Goal: Task Accomplishment & Management: Complete application form

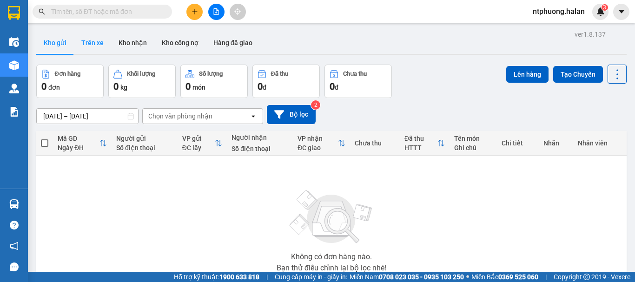
click at [91, 41] on button "Trên xe" at bounding box center [92, 43] width 37 height 22
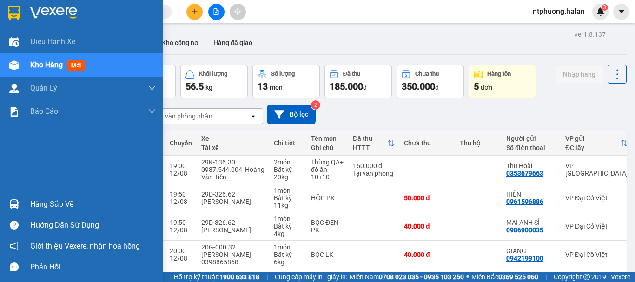
click at [39, 206] on div "Hàng sắp về" at bounding box center [93, 205] width 126 height 14
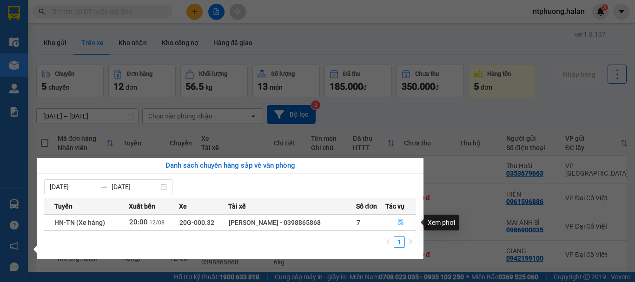
click at [401, 223] on icon "file-done" at bounding box center [401, 222] width 6 height 7
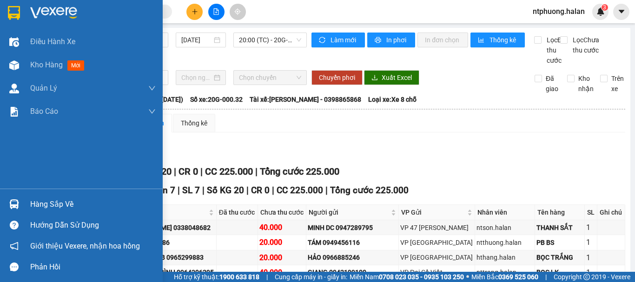
click at [59, 206] on div "Hàng sắp về" at bounding box center [93, 205] width 126 height 14
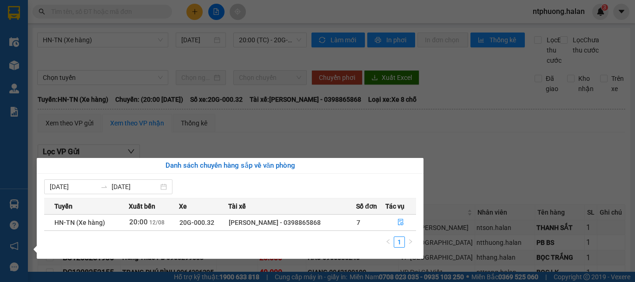
click at [457, 185] on section "Kết quả tìm kiếm ( 0 ) Bộ lọc No Data ntphuong.halan 3 Điều hành xe Kho hàng mớ…" at bounding box center [317, 141] width 635 height 282
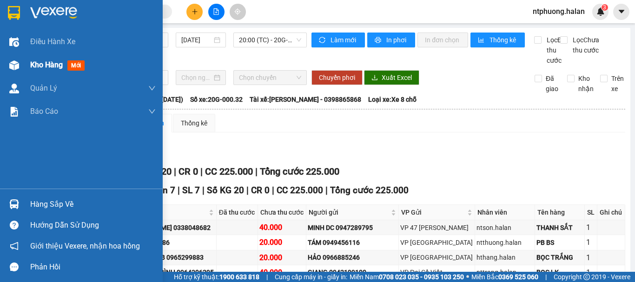
click at [46, 69] on span "Kho hàng" at bounding box center [46, 64] width 33 height 9
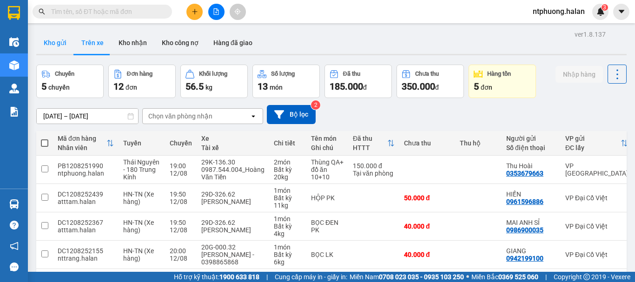
click at [48, 44] on button "Kho gửi" at bounding box center [55, 43] width 38 height 22
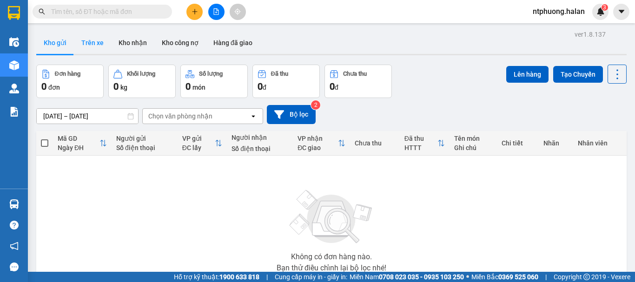
click at [84, 43] on button "Trên xe" at bounding box center [92, 43] width 37 height 22
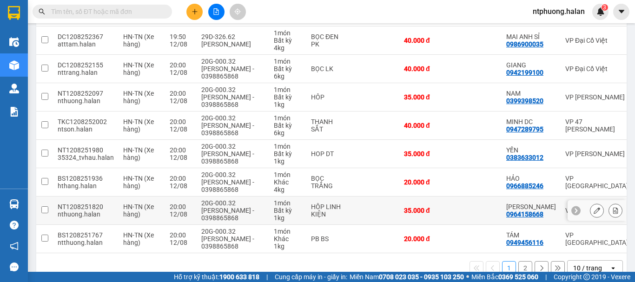
scroll to position [93, 0]
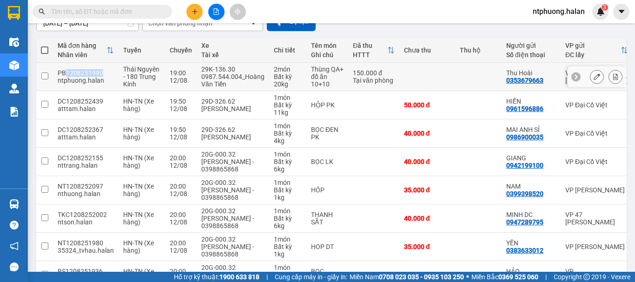
copy div "1208251990"
drag, startPoint x: 66, startPoint y: 74, endPoint x: 101, endPoint y: 74, distance: 35.3
click at [101, 74] on div "PB1208251990" at bounding box center [86, 72] width 56 height 7
checkbox input "true"
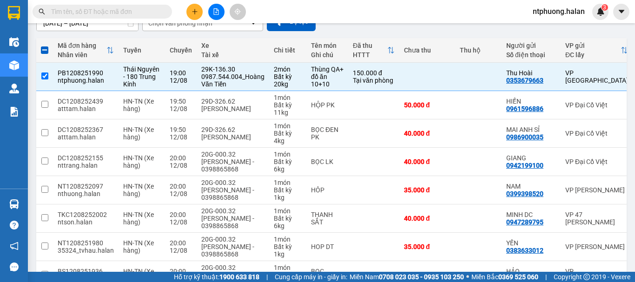
click at [137, 7] on input "text" at bounding box center [106, 12] width 110 height 10
paste input "1208251990"
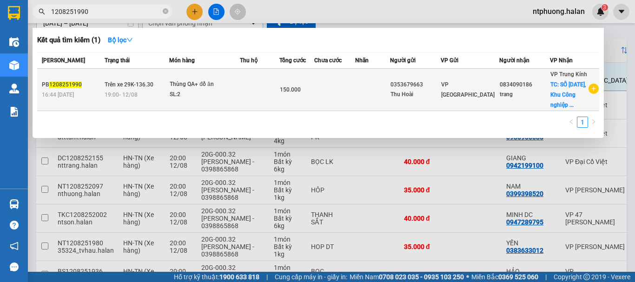
type input "1208251990"
click at [355, 95] on td at bounding box center [334, 90] width 41 height 42
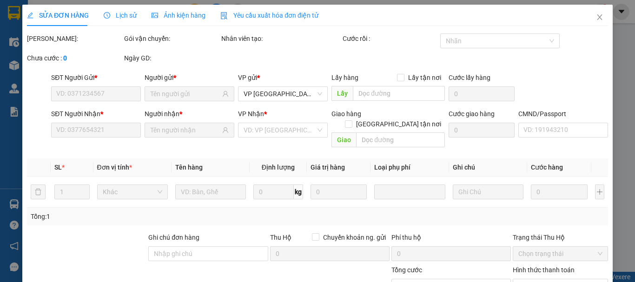
type input "0353679663"
type input "0834090186"
checkbox input "true"
type input "SỐ [DATE], Khu Công nghiệp Vừa & Nhỏ Từ Liêm, [GEOGRAPHIC_DATA], [GEOGRAPHIC_DA…"
type input "sau 8h 13/08"
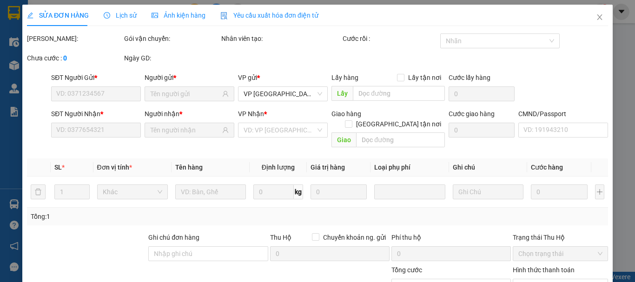
type input "150.000"
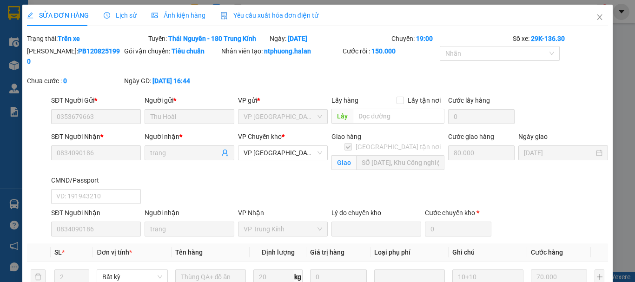
scroll to position [167, 0]
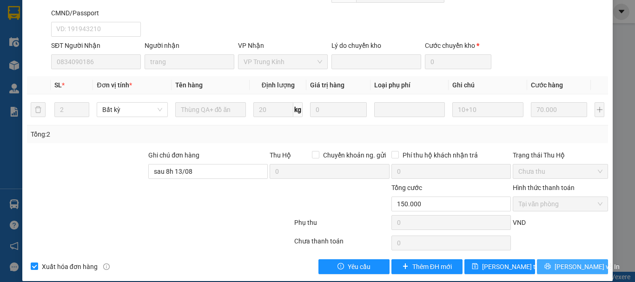
click at [571, 262] on span "[PERSON_NAME] và In" at bounding box center [587, 267] width 65 height 10
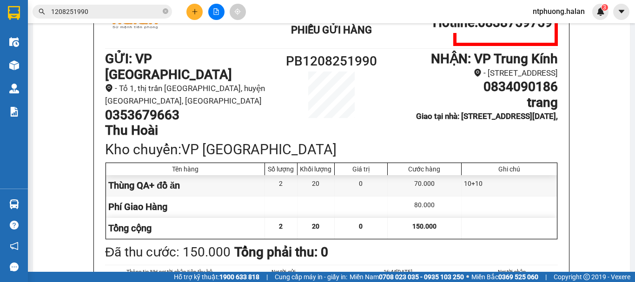
scroll to position [139, 0]
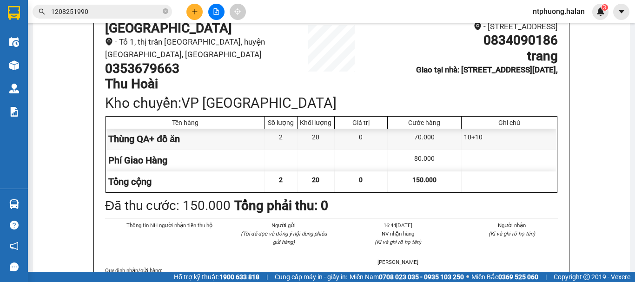
drag, startPoint x: 386, startPoint y: 81, endPoint x: 564, endPoint y: 109, distance: 180.7
click at [564, 109] on div "Hà Lan 271 - [GEOGRAPHIC_DATA] - [GEOGRAPHIC_DATA] - [GEOGRAPHIC_DATA]: 0838759…" at bounding box center [331, 129] width 475 height 375
copy b "Giao tại nhà: [STREET_ADDRESS][DATE],"
click at [196, 11] on icon "plus" at bounding box center [195, 11] width 7 height 7
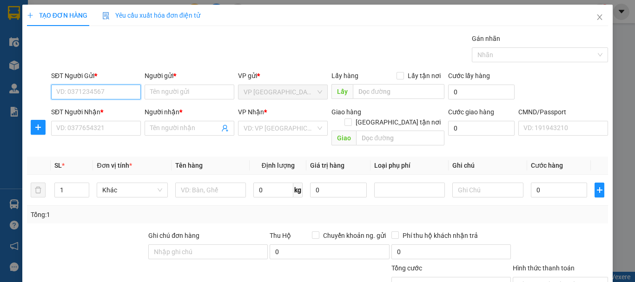
click at [111, 91] on input "SĐT Người Gửi *" at bounding box center [96, 92] width 90 height 15
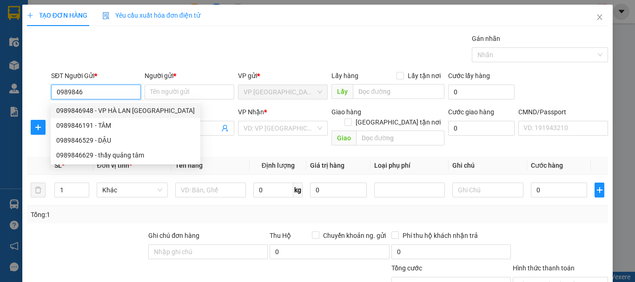
click at [83, 109] on div "0989846948 - VP HÀ LAN [GEOGRAPHIC_DATA]" at bounding box center [125, 111] width 139 height 10
type input "0989846948"
type input "VP HÀ LAN PHÚ BÌNH"
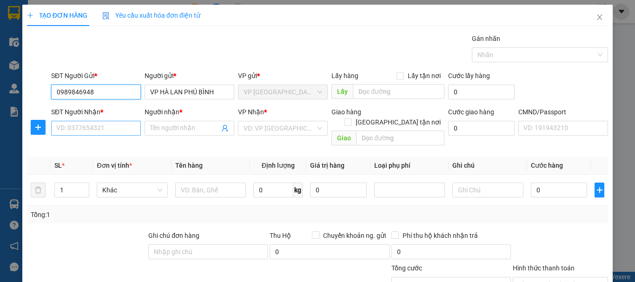
type input "0989846948"
click at [119, 124] on input "SĐT Người Nhận *" at bounding box center [96, 128] width 90 height 15
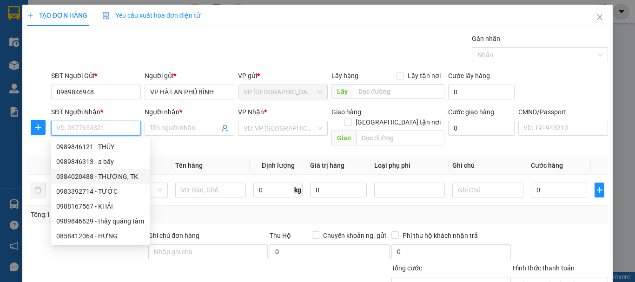
click at [89, 182] on div "0384020488 - THƯƠNG, TK" at bounding box center [100, 176] width 99 height 15
type input "0384020488"
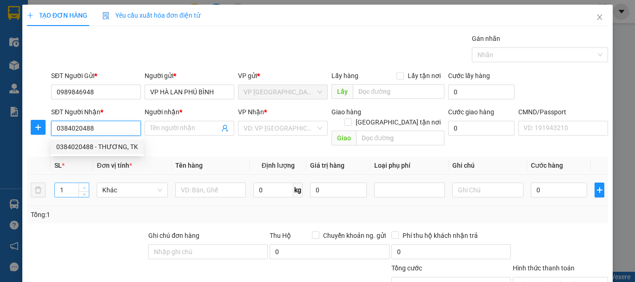
type input "THƯƠNG, TK"
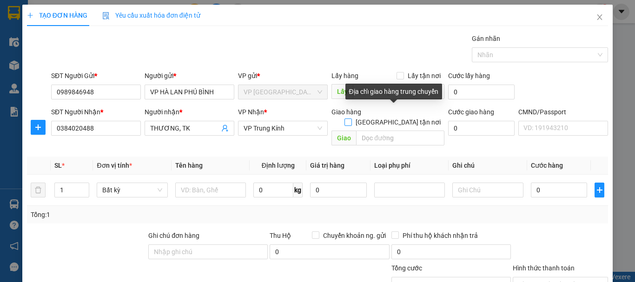
click at [351, 119] on input "[GEOGRAPHIC_DATA] tận nơi" at bounding box center [347, 122] width 7 height 7
checkbox input "true"
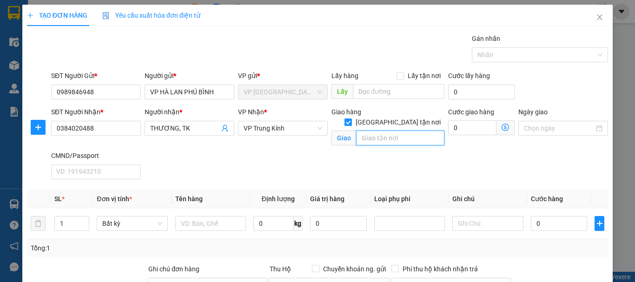
click at [386, 131] on input "text" at bounding box center [400, 138] width 88 height 15
paste input "Giao tại nhà: [STREET_ADDRESS][DATE],"
type input "Giao tại nhà: [STREET_ADDRESS][DATE],"
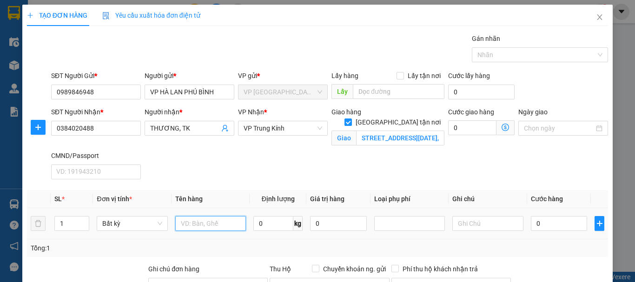
scroll to position [0, 0]
click at [203, 227] on input "text" at bounding box center [210, 223] width 71 height 15
type input "hộp đồ ăn"
click at [266, 229] on input "0" at bounding box center [273, 223] width 40 height 15
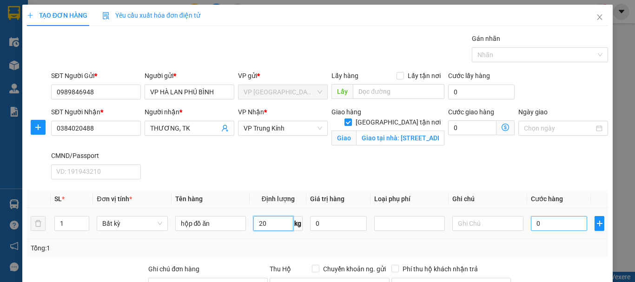
type input "20"
click at [545, 227] on input "0" at bounding box center [559, 223] width 57 height 15
type input "60.000"
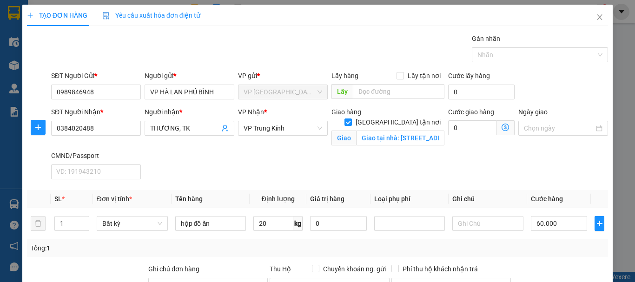
click at [502, 126] on icon "dollar-circle" at bounding box center [505, 127] width 7 height 7
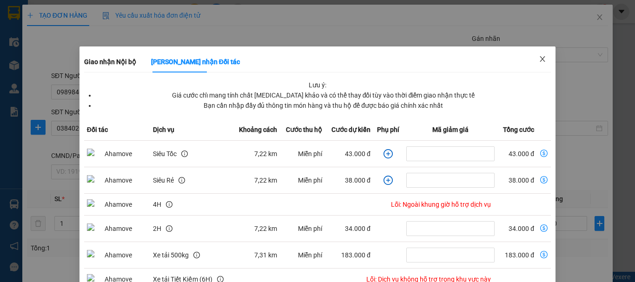
click at [540, 59] on icon "close" at bounding box center [542, 59] width 5 height 6
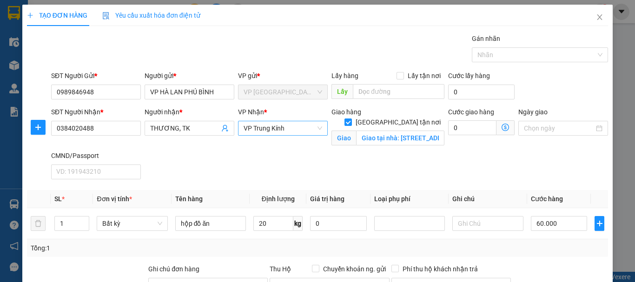
click at [278, 126] on span "VP Trung Kính" at bounding box center [283, 128] width 79 height 14
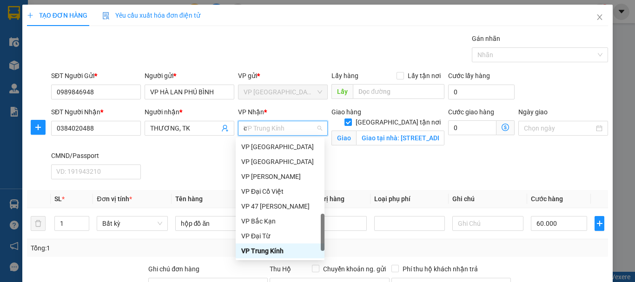
scroll to position [56, 0]
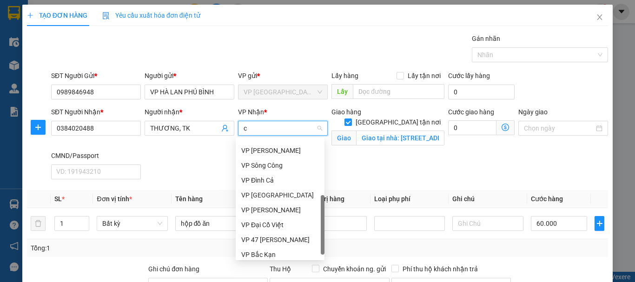
type input "cc"
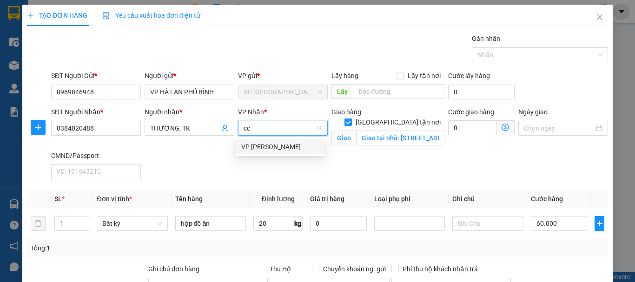
click at [248, 144] on div "VP [PERSON_NAME]" at bounding box center [280, 147] width 78 height 10
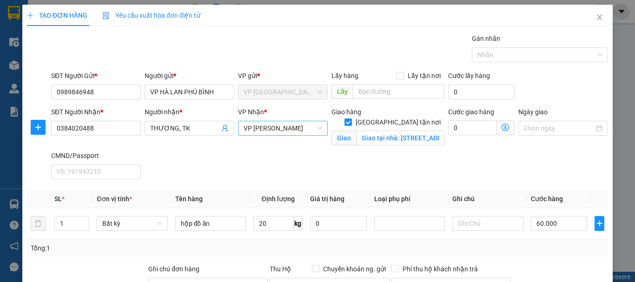
click at [502, 126] on icon "dollar-circle" at bounding box center [505, 127] width 7 height 7
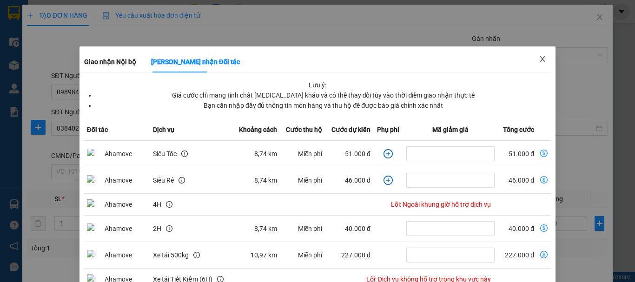
click at [540, 61] on icon "close" at bounding box center [542, 59] width 5 height 6
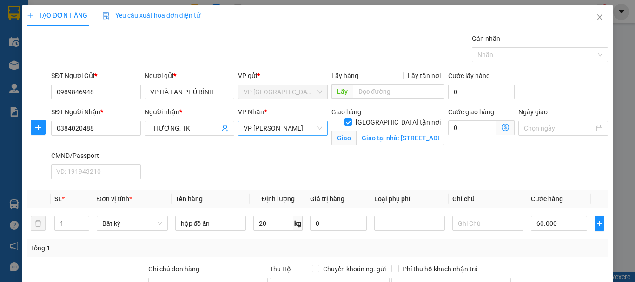
click at [289, 128] on span "VP [PERSON_NAME]" at bounding box center [283, 128] width 79 height 14
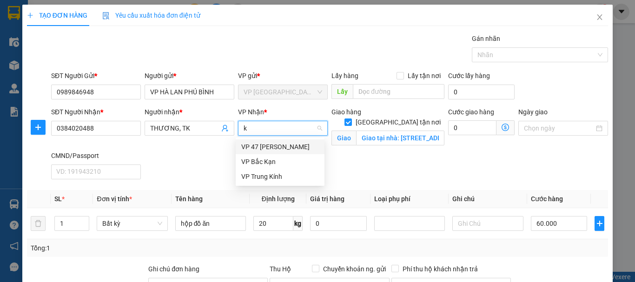
type input "ki"
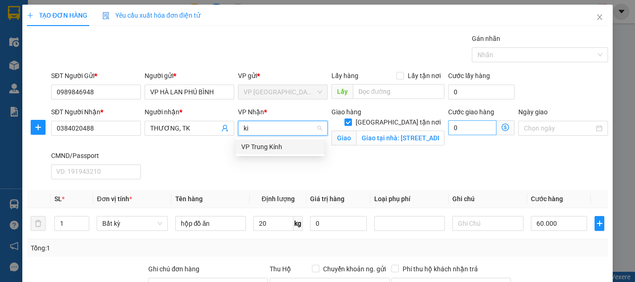
drag, startPoint x: 267, startPoint y: 146, endPoint x: 488, endPoint y: 130, distance: 220.9
click at [268, 146] on div "VP Trung Kính" at bounding box center [280, 147] width 78 height 10
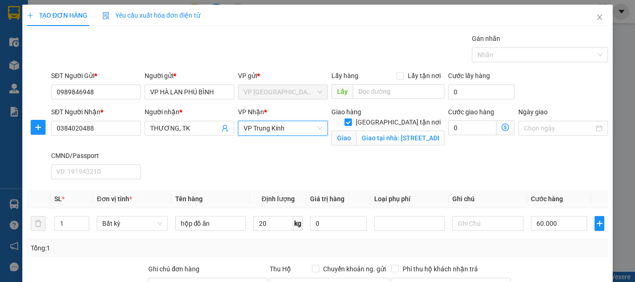
click at [502, 126] on icon "dollar-circle" at bounding box center [505, 127] width 7 height 7
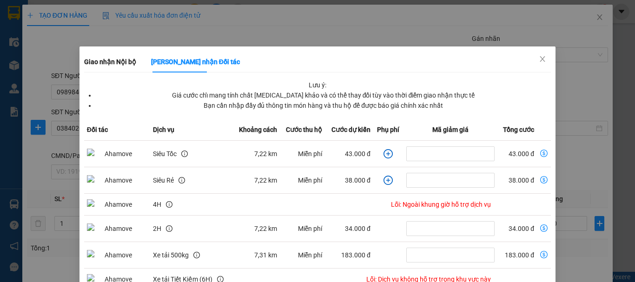
click at [596, 14] on div "Giao nhận Nội bộ Giao nhận Đối tác Lưu ý: Giá cước chỉ mang tính chất [MEDICAL_…" at bounding box center [317, 141] width 635 height 282
click at [595, 17] on div "Giao nhận Nội bộ Giao nhận Đối tác Lưu ý: Giá cước chỉ mang tính chất [MEDICAL_…" at bounding box center [317, 141] width 635 height 282
click at [539, 56] on icon "close" at bounding box center [542, 58] width 7 height 7
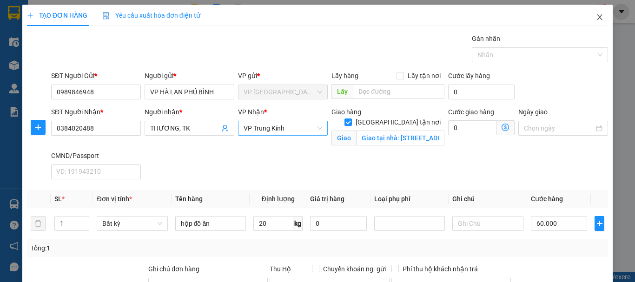
click at [597, 17] on icon "close" at bounding box center [599, 17] width 5 height 6
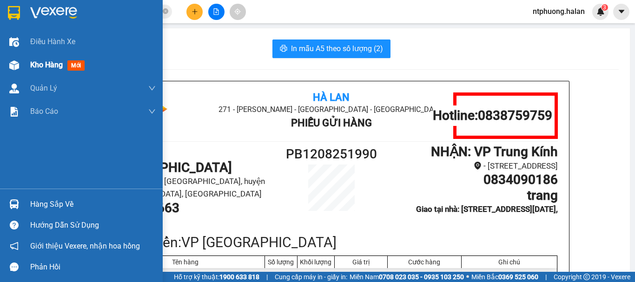
click at [43, 65] on span "Kho hàng" at bounding box center [46, 64] width 33 height 9
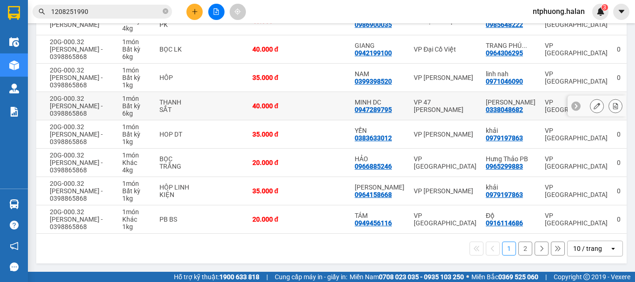
scroll to position [70, 0]
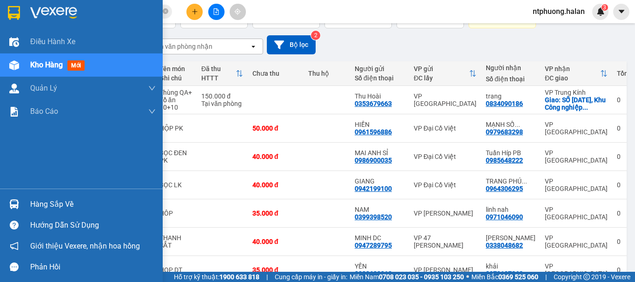
click at [38, 213] on div "Hàng sắp về" at bounding box center [81, 204] width 163 height 21
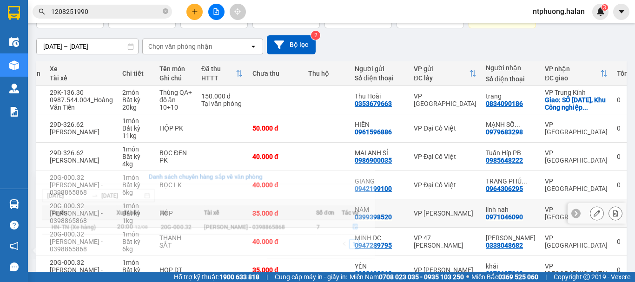
click at [549, 212] on section "Kết quả tìm kiếm ( 1 ) Bộ lọc Mã ĐH Trạng thái Món hàng Thu hộ Tổng cước Chưa c…" at bounding box center [317, 141] width 635 height 282
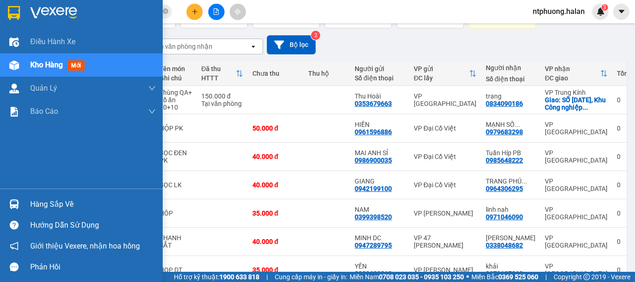
click at [51, 67] on span "Kho hàng" at bounding box center [46, 64] width 33 height 9
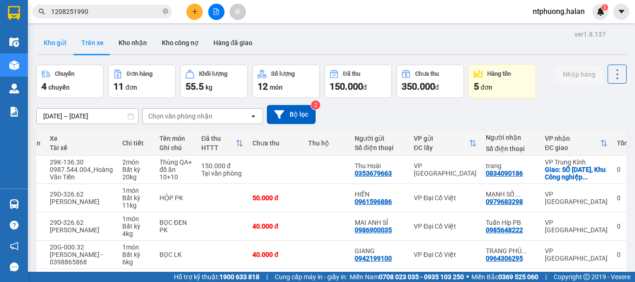
click at [54, 41] on button "Kho gửi" at bounding box center [55, 43] width 38 height 22
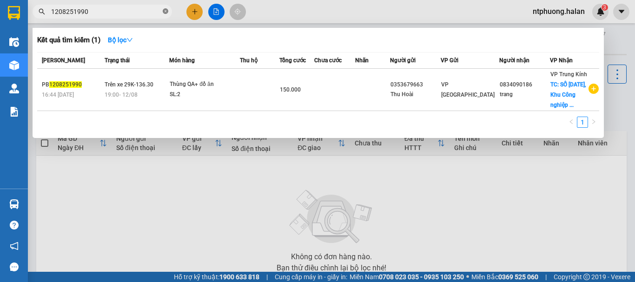
click at [167, 13] on icon "close-circle" at bounding box center [166, 11] width 6 height 6
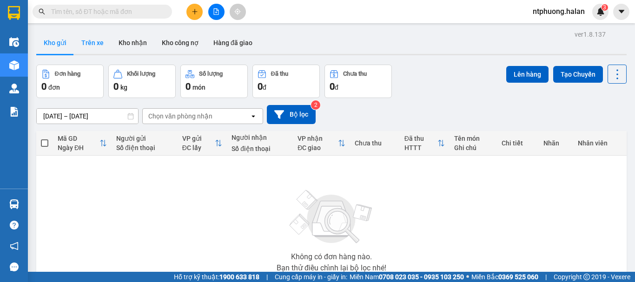
click at [90, 42] on button "Trên xe" at bounding box center [92, 43] width 37 height 22
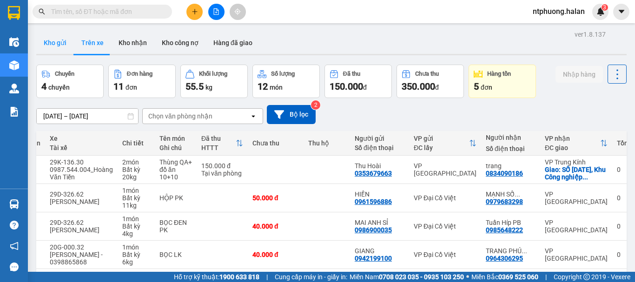
click at [52, 42] on button "Kho gửi" at bounding box center [55, 43] width 38 height 22
